Goal: Information Seeking & Learning: Learn about a topic

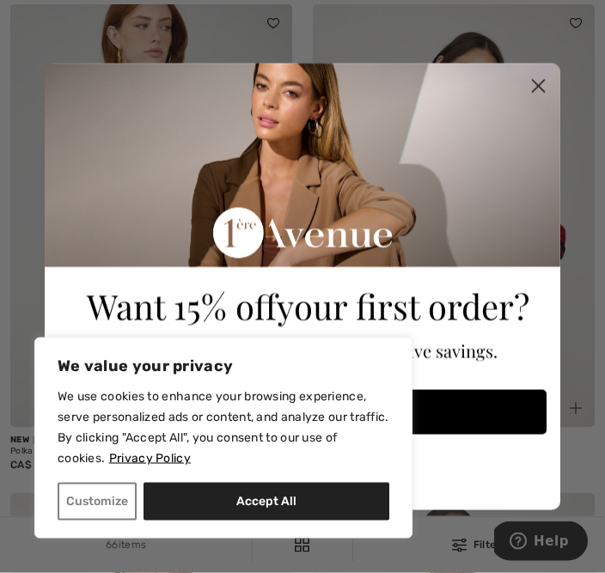
click at [535, 80] on circle "Close dialog" at bounding box center [538, 85] width 28 height 28
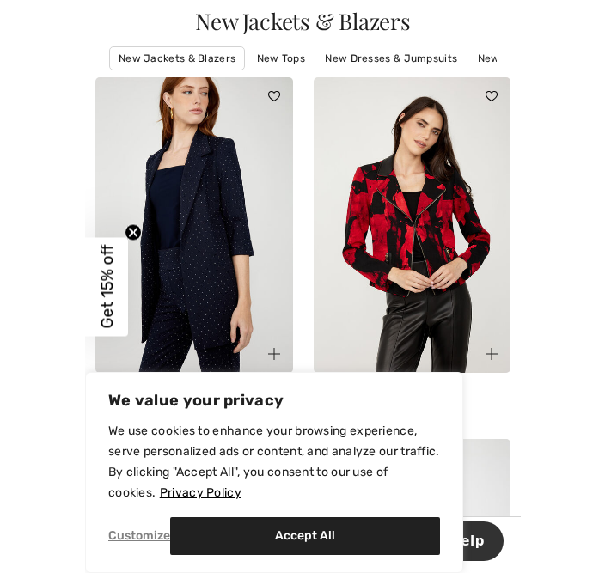
scroll to position [140, 0]
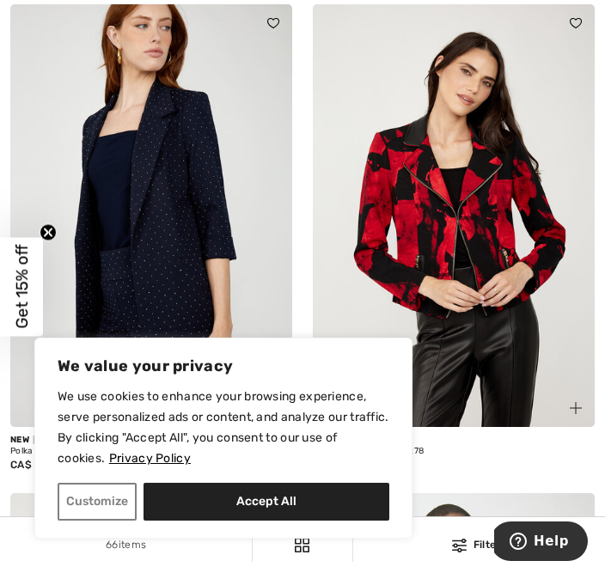
click at [297, 496] on button "Accept All" at bounding box center [267, 502] width 246 height 38
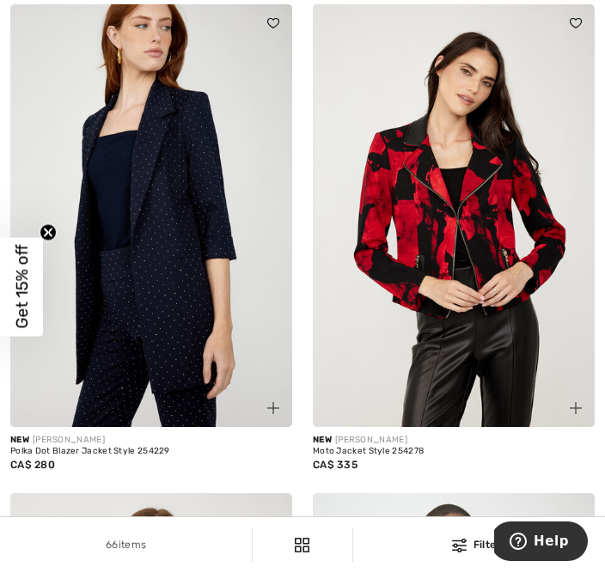
checkbox input "true"
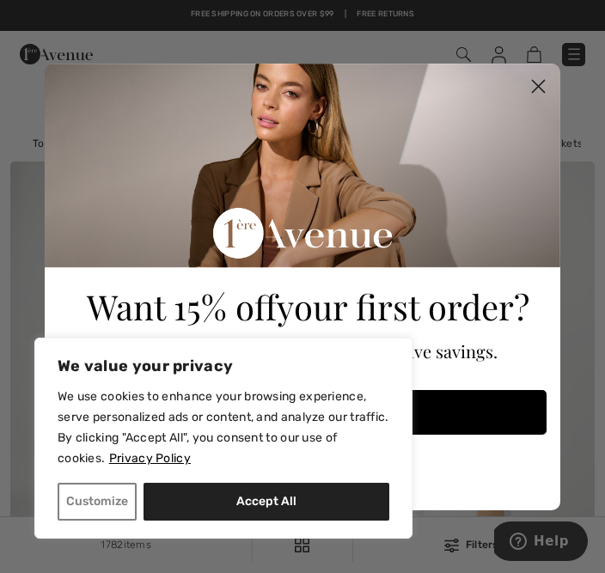
click at [524, 74] on icon "Close dialog" at bounding box center [539, 86] width 30 height 30
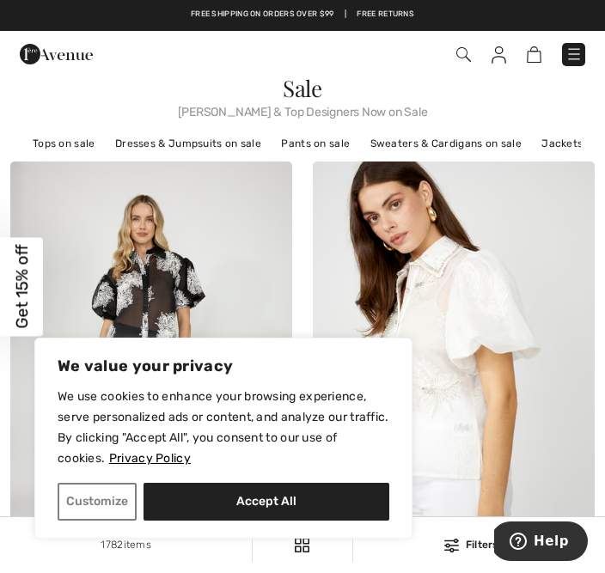
click at [337, 506] on button "Accept All" at bounding box center [267, 502] width 246 height 38
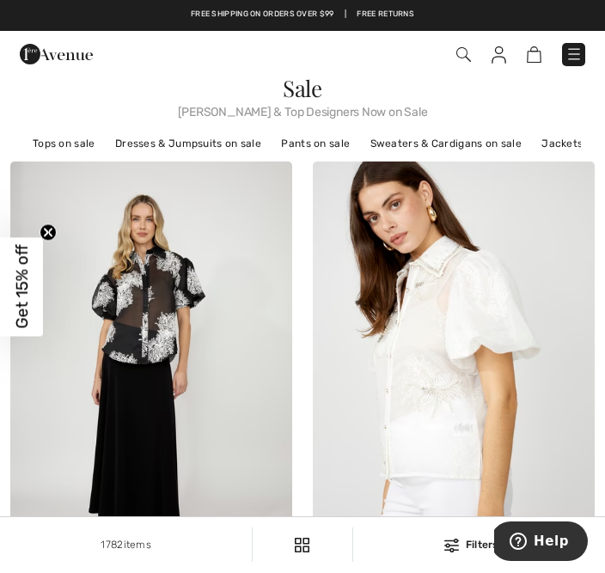
checkbox input "true"
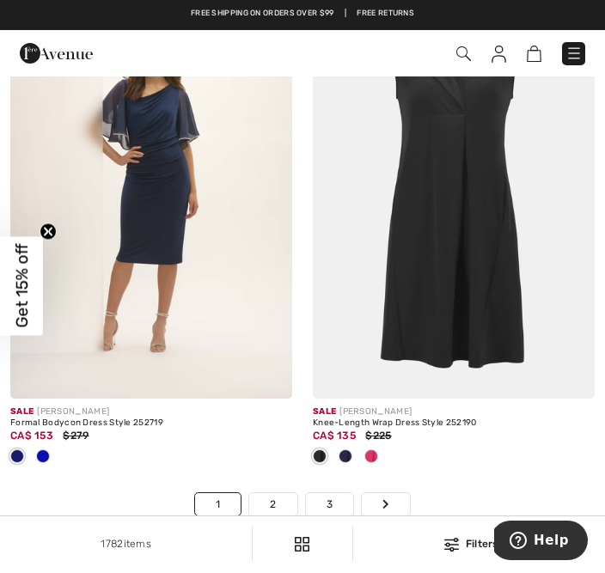
scroll to position [8992, 0]
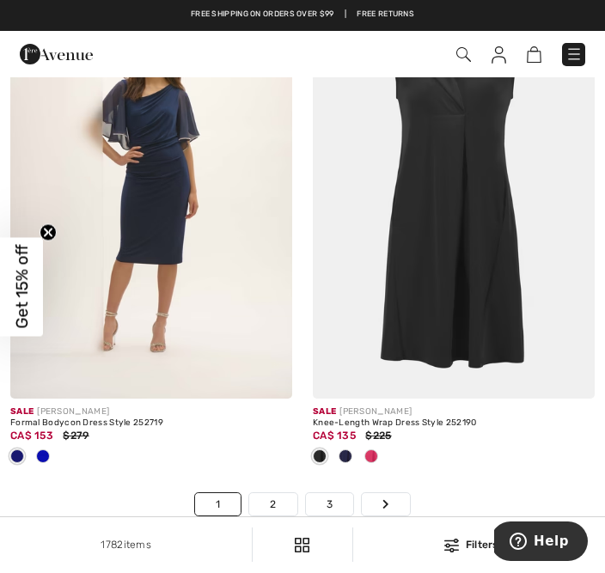
click at [275, 506] on link "2" at bounding box center [272, 505] width 47 height 22
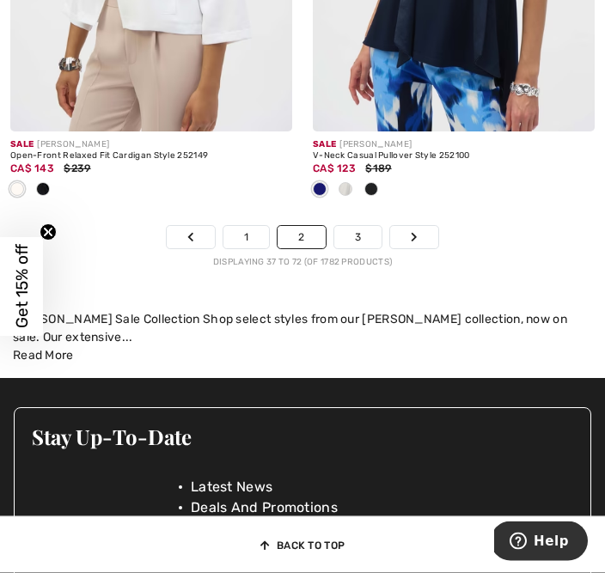
scroll to position [9552, 0]
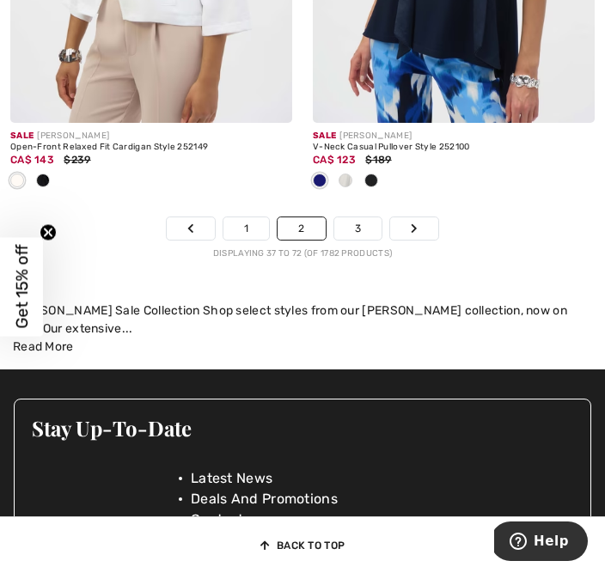
click at [366, 229] on link "3" at bounding box center [357, 229] width 47 height 22
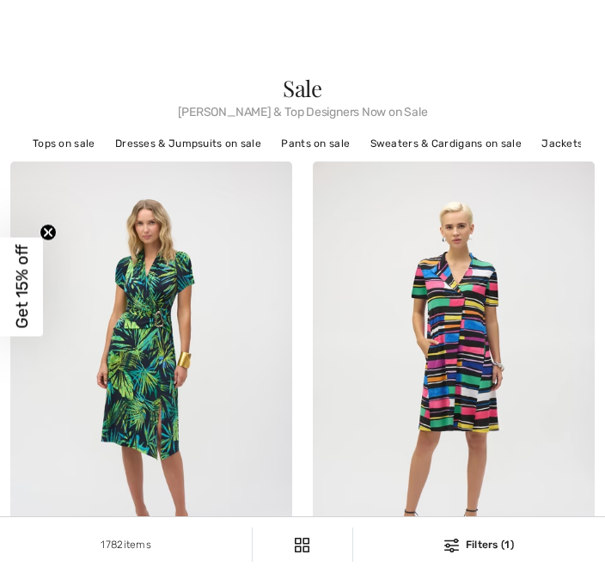
checkbox input "true"
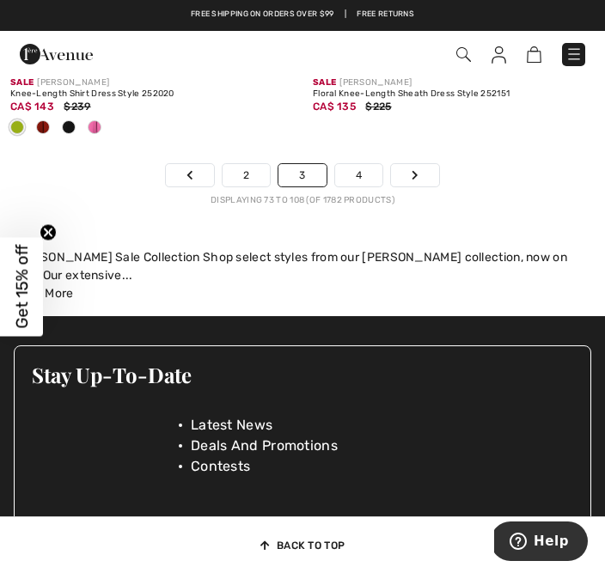
scroll to position [9493, 0]
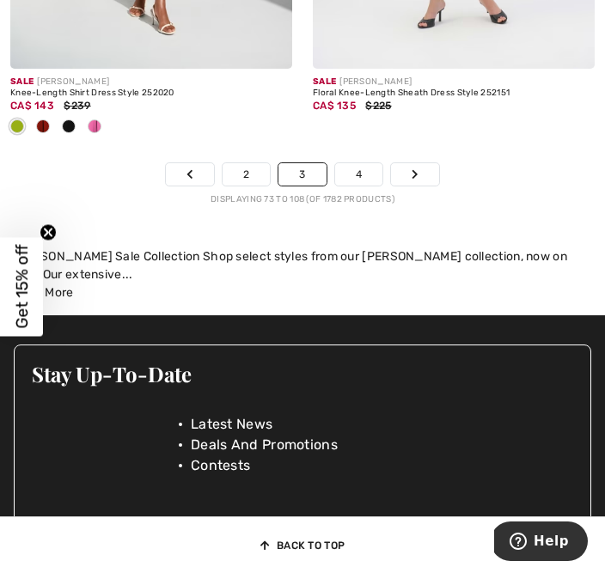
click at [362, 163] on link "4" at bounding box center [358, 174] width 47 height 22
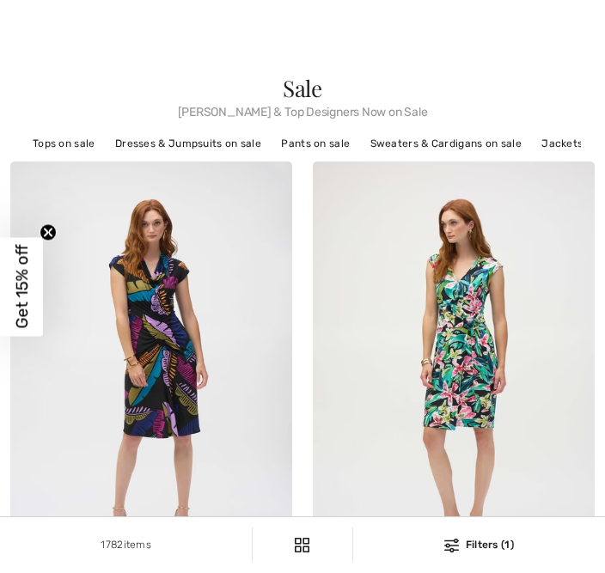
scroll to position [794, 0]
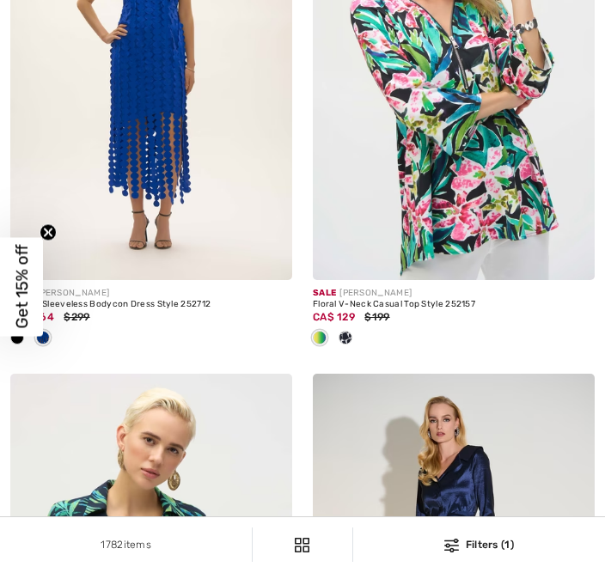
checkbox input "true"
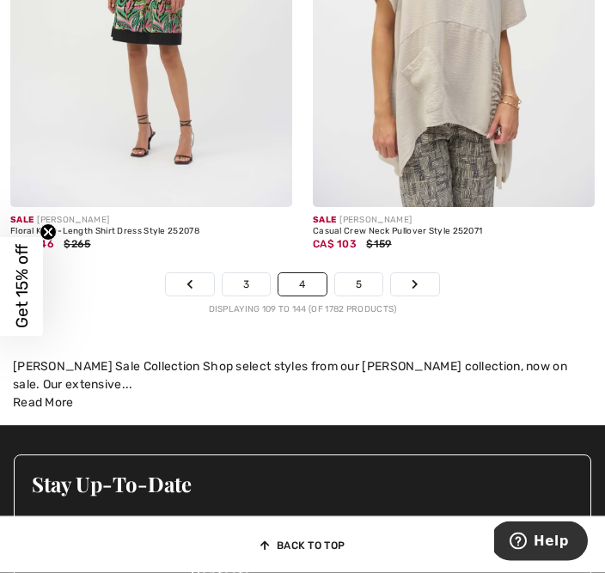
scroll to position [9184, 0]
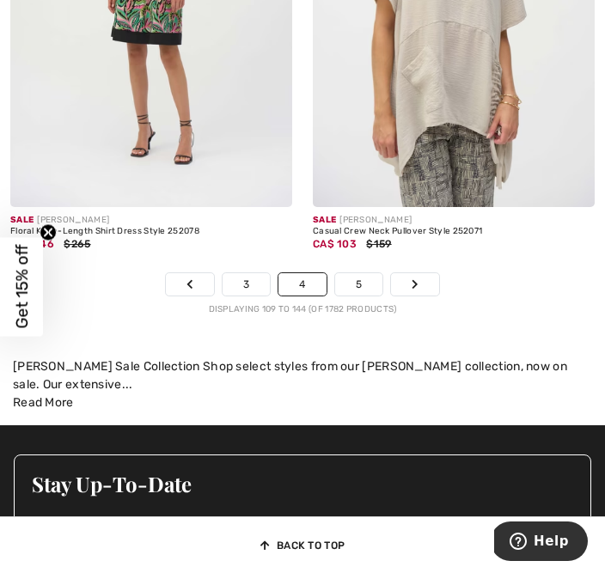
click at [365, 274] on link "5" at bounding box center [358, 284] width 47 height 22
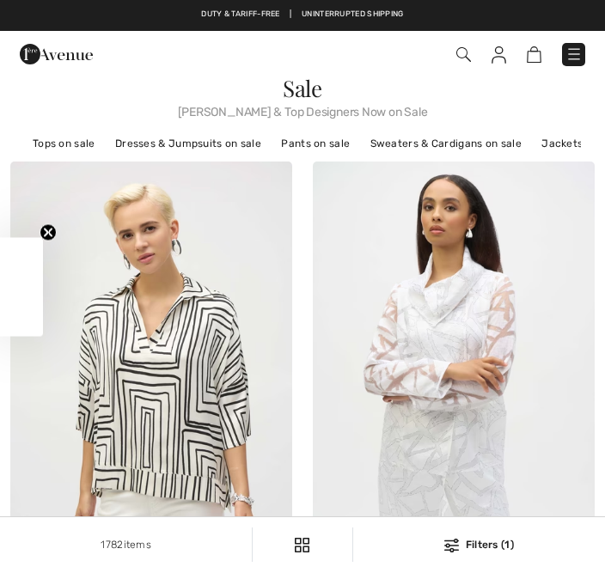
checkbox input "true"
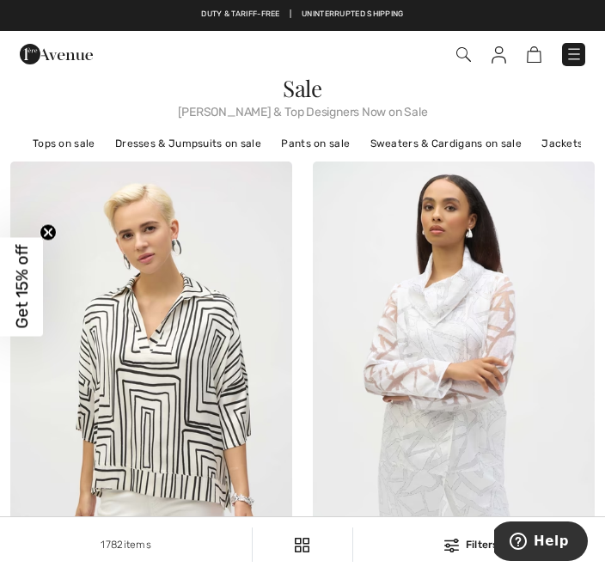
click at [148, 148] on link "Dresses & Jumpsuits on sale" at bounding box center [188, 143] width 163 height 22
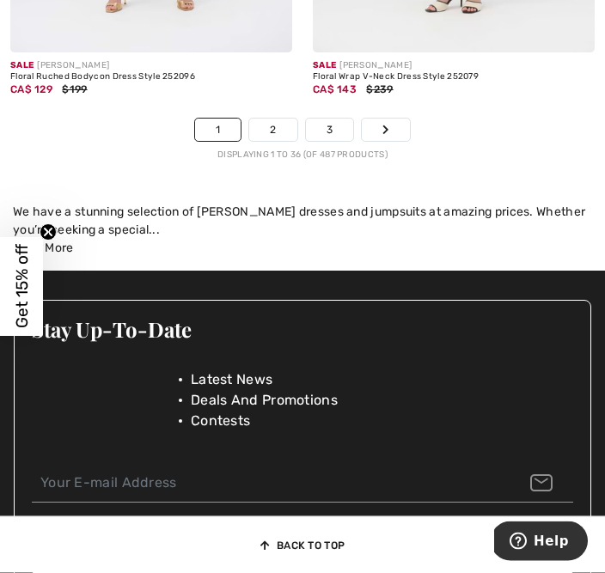
click at [261, 131] on link "2" at bounding box center [272, 131] width 47 height 22
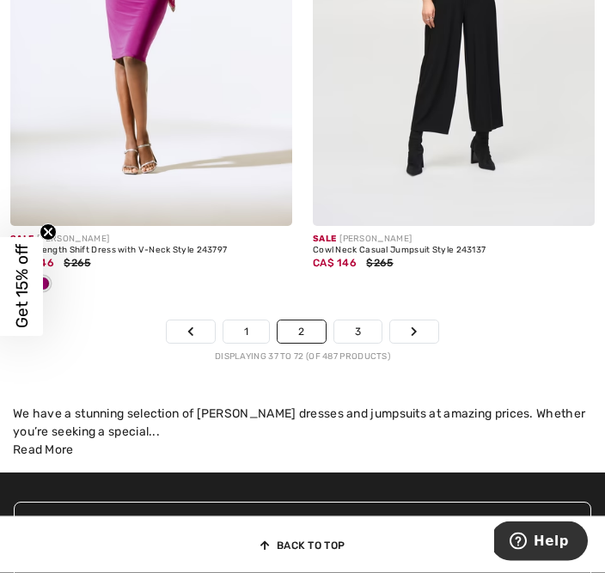
scroll to position [9090, 0]
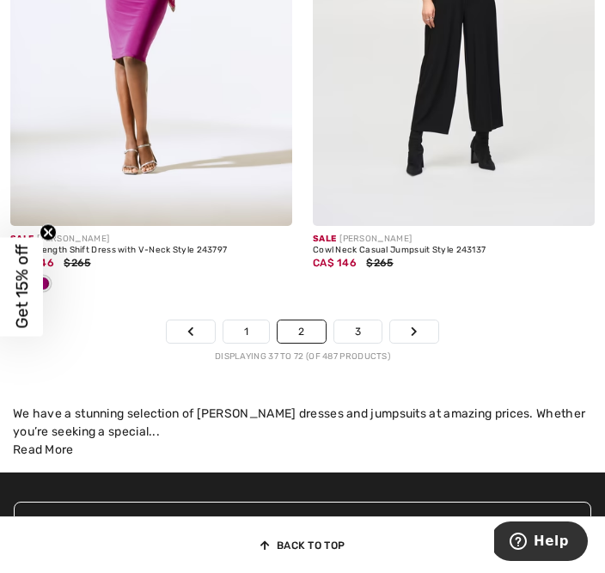
click at [358, 330] on link "3" at bounding box center [357, 332] width 47 height 22
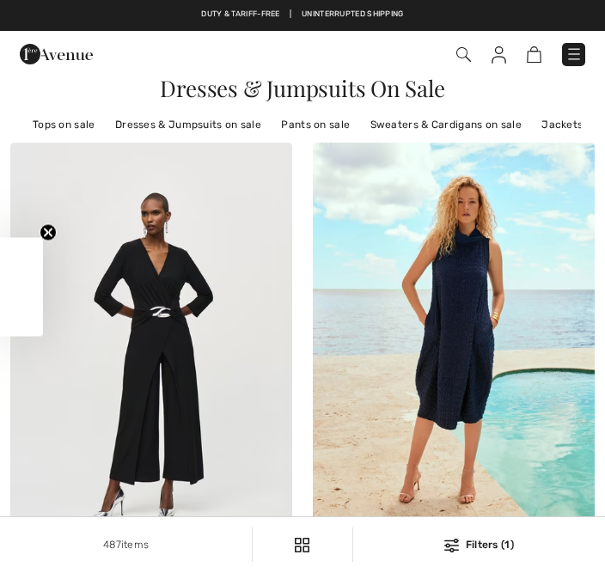
checkbox input "true"
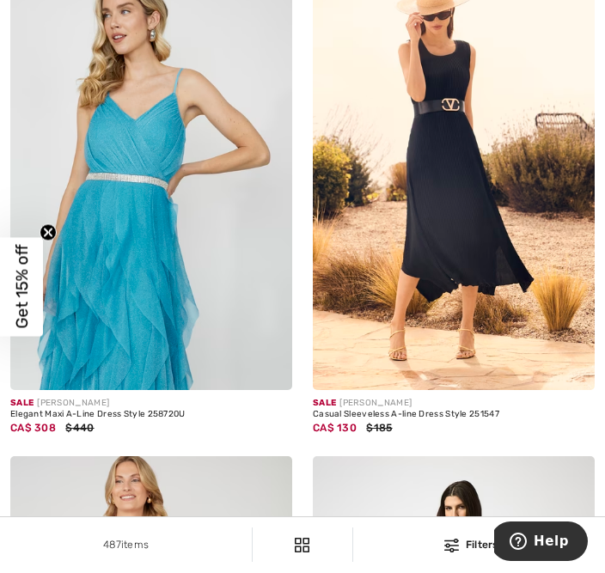
scroll to position [1182, 0]
